Goal: Transaction & Acquisition: Subscribe to service/newsletter

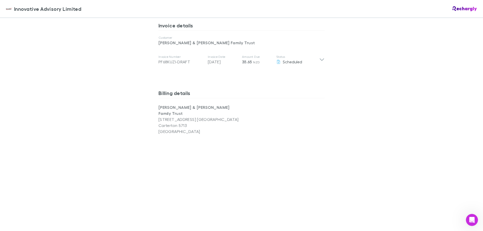
scroll to position [415, 0]
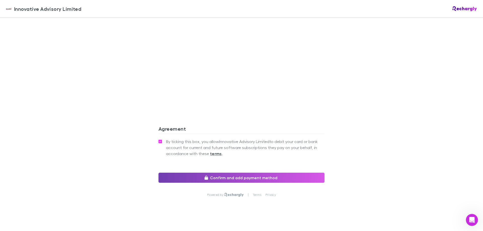
click at [181, 173] on button "Confirm and add payment method" at bounding box center [241, 178] width 166 height 10
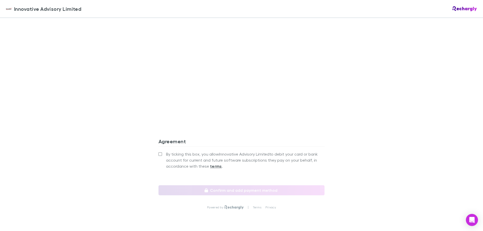
scroll to position [415, 0]
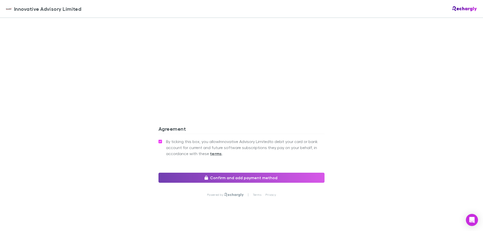
click at [186, 173] on button "Confirm and add payment method" at bounding box center [241, 178] width 166 height 10
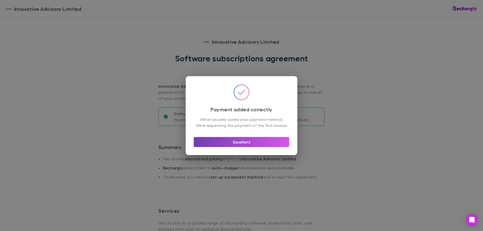
click at [253, 147] on button "Excellent" at bounding box center [242, 142] width 96 height 10
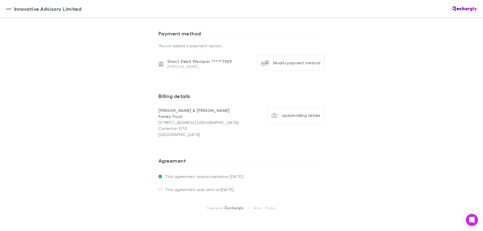
scroll to position [337, 0]
